Goal: Find contact information: Find contact information

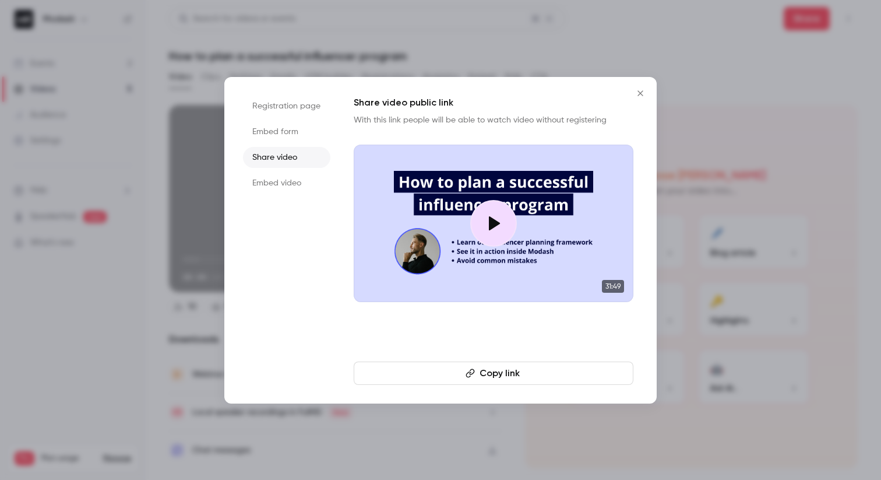
click at [644, 89] on icon "Close" at bounding box center [641, 93] width 14 height 9
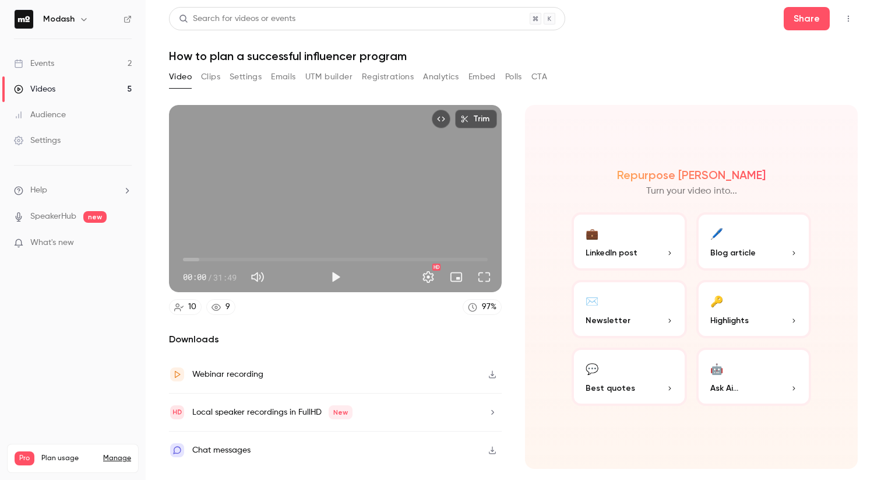
click at [64, 68] on link "Events 2" at bounding box center [73, 64] width 146 height 26
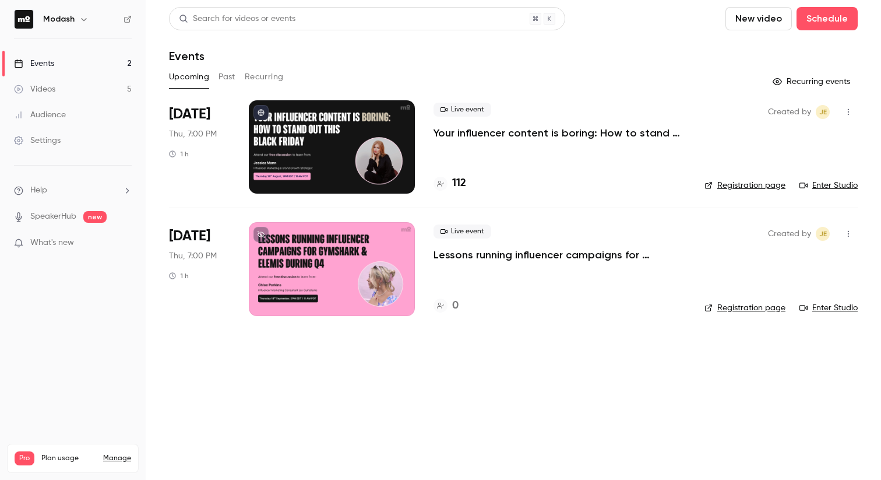
click at [445, 183] on div at bounding box center [441, 184] width 14 height 14
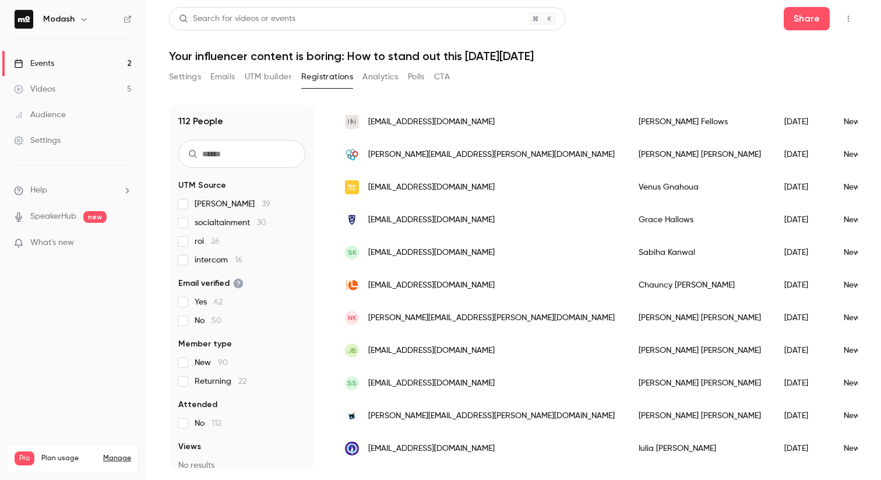
scroll to position [374, 0]
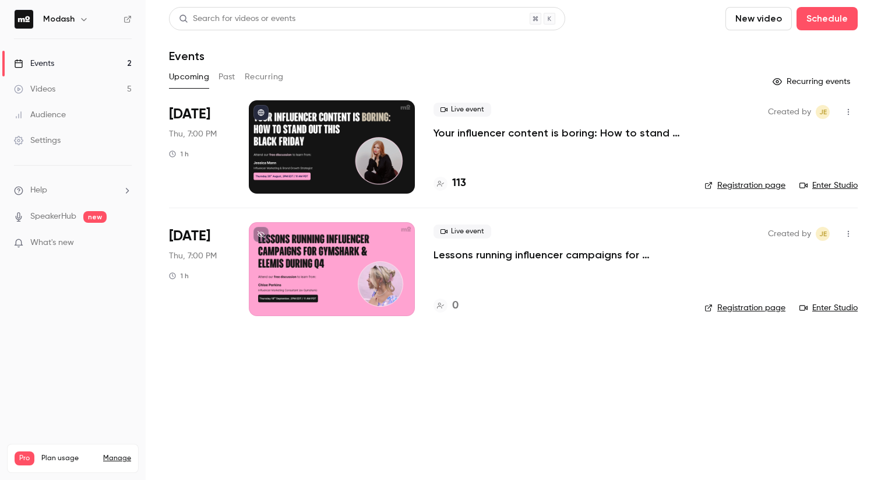
click at [454, 188] on h4 "113" at bounding box center [459, 183] width 14 height 16
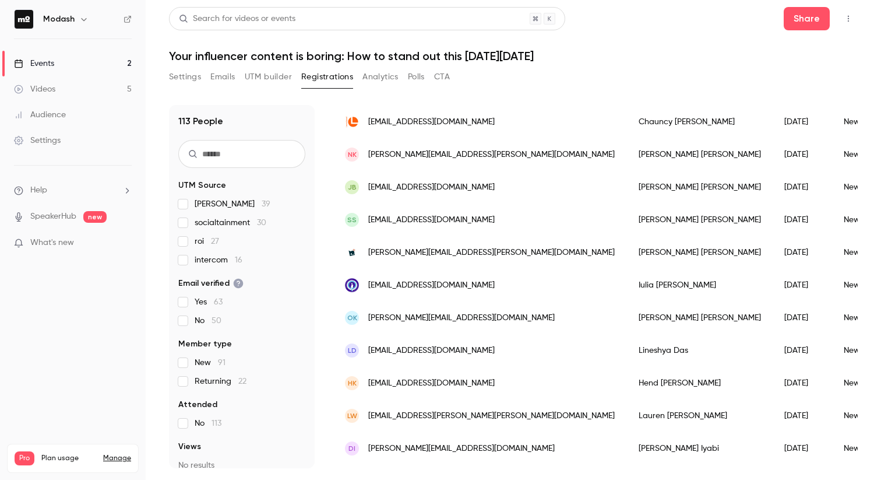
scroll to position [537, 0]
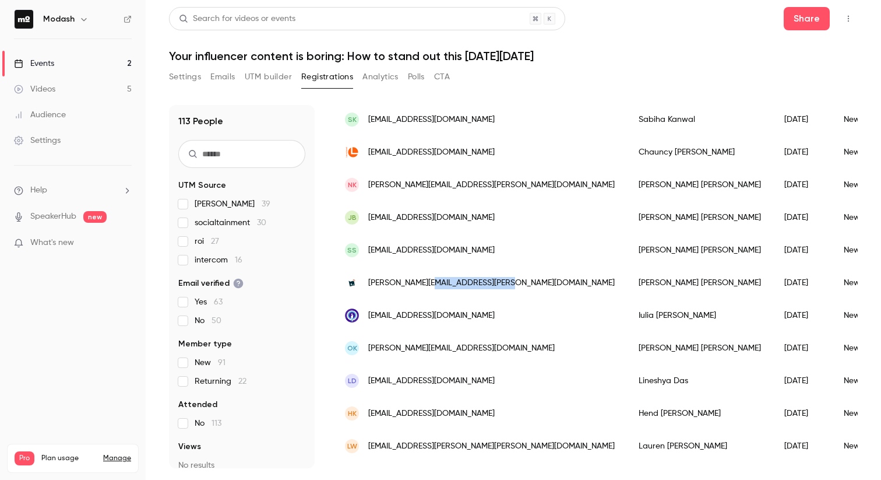
drag, startPoint x: 506, startPoint y: 285, endPoint x: 428, endPoint y: 284, distance: 77.5
click at [428, 284] on div "[PERSON_NAME][EMAIL_ADDRESS][PERSON_NAME][DOMAIN_NAME]" at bounding box center [480, 282] width 294 height 33
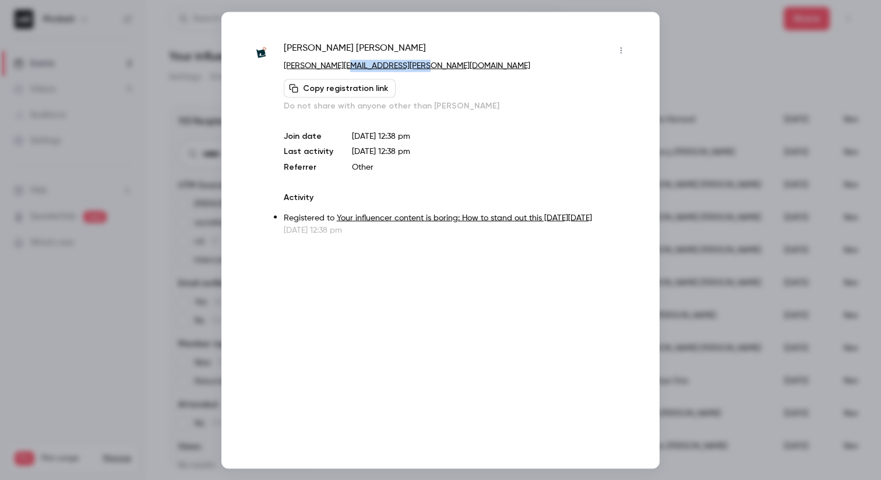
drag, startPoint x: 428, startPoint y: 65, endPoint x: 347, endPoint y: 60, distance: 81.2
click at [347, 60] on p "[PERSON_NAME][EMAIL_ADDRESS][PERSON_NAME][DOMAIN_NAME]" at bounding box center [457, 65] width 347 height 12
click at [796, 72] on div at bounding box center [440, 240] width 881 height 480
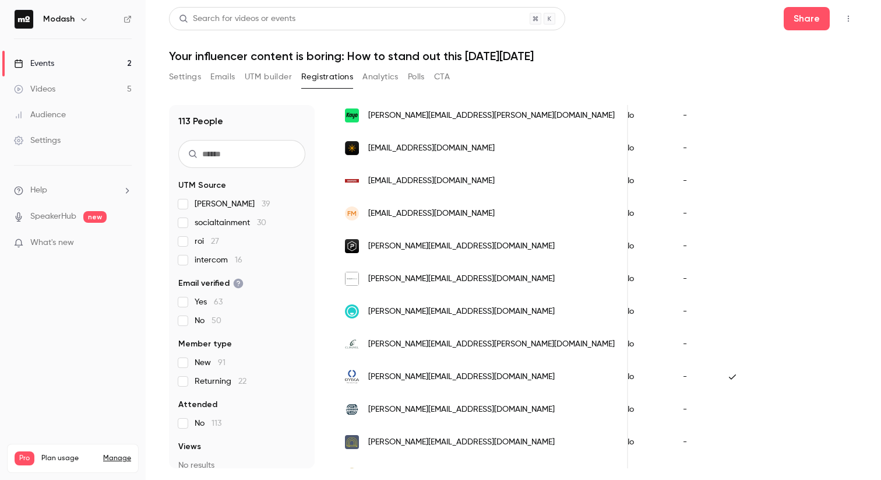
scroll to position [1264, 0]
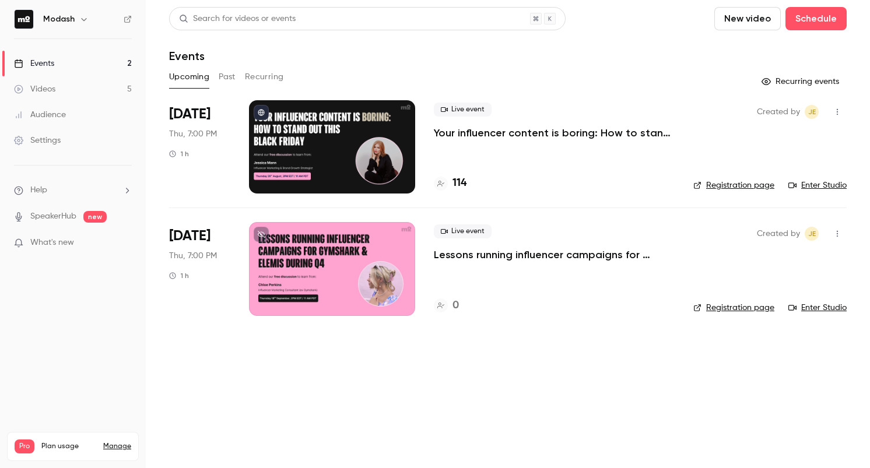
click at [453, 184] on h4 "114" at bounding box center [459, 183] width 14 height 16
